Goal: Check status: Check status

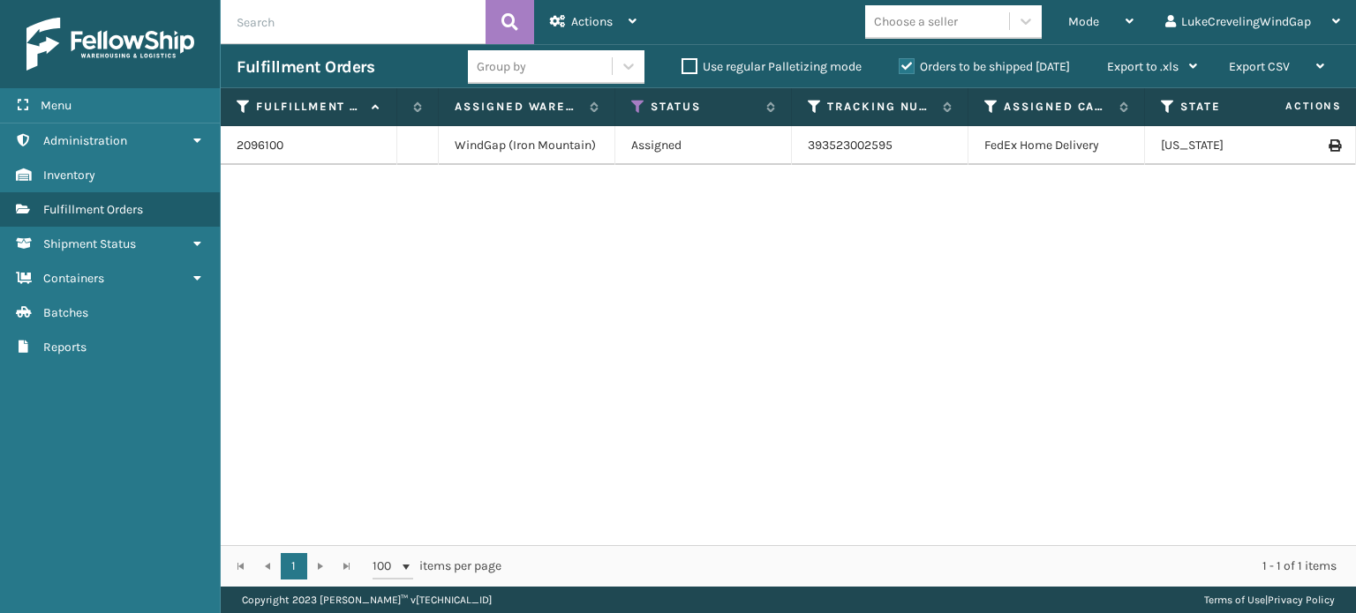
scroll to position [0, 113]
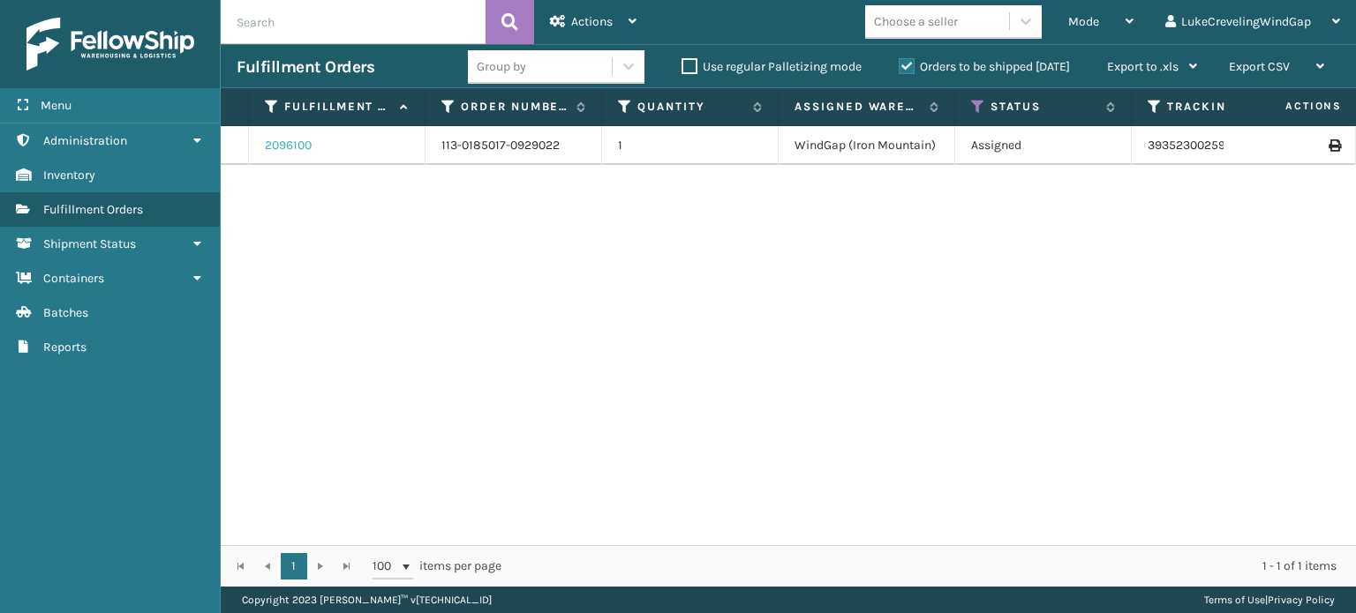
click at [304, 145] on link "2096100" at bounding box center [288, 146] width 47 height 18
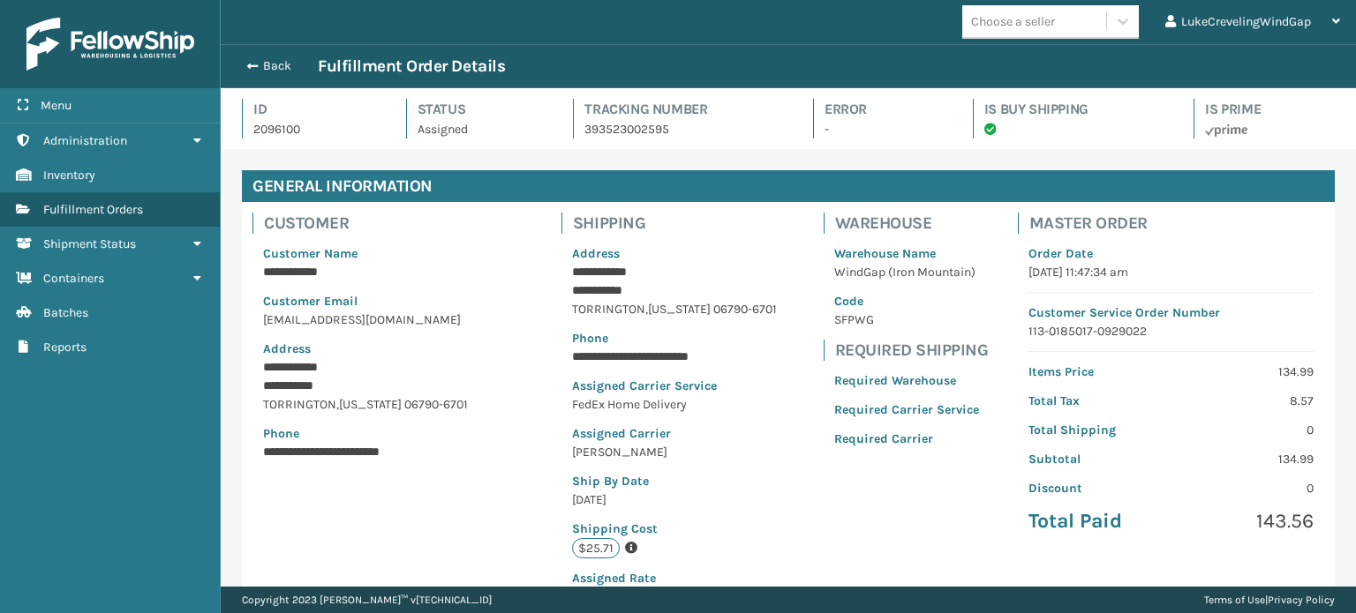
scroll to position [88222, 87130]
